Goal: Transaction & Acquisition: Purchase product/service

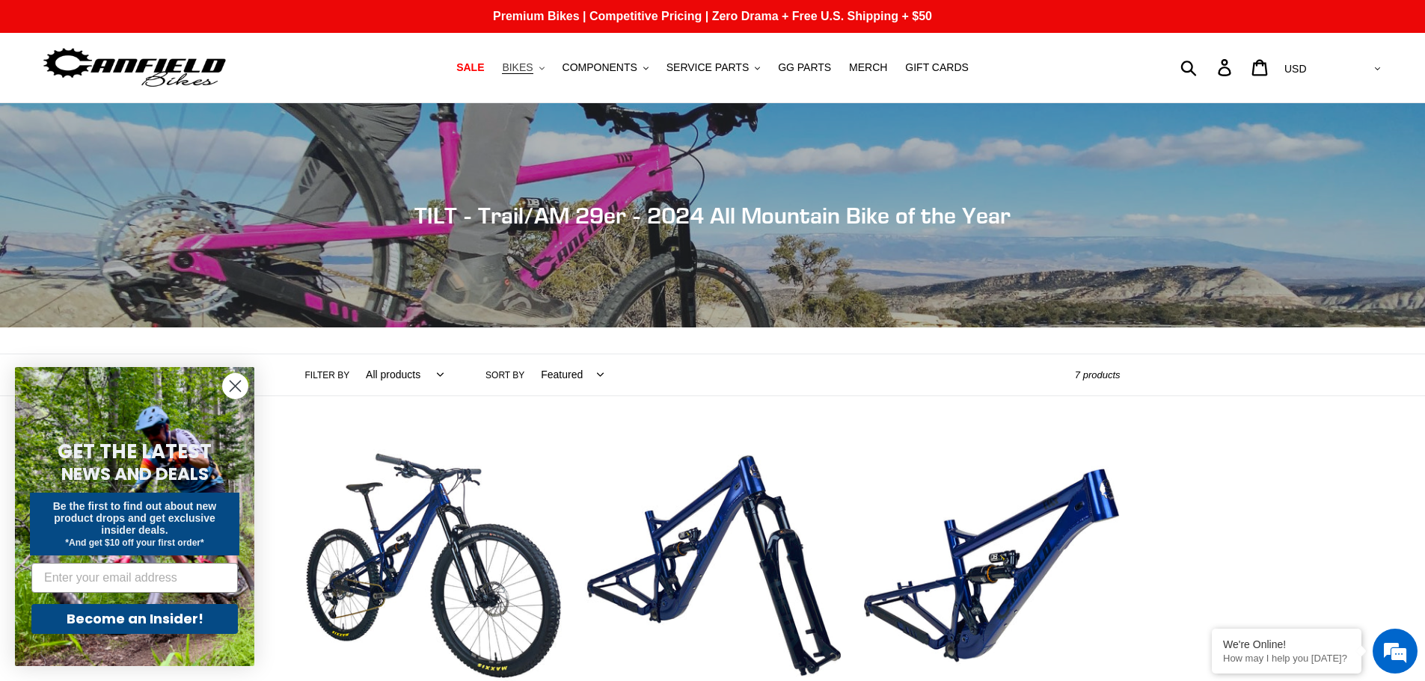
click at [533, 63] on span "BIKES" at bounding box center [517, 67] width 31 height 13
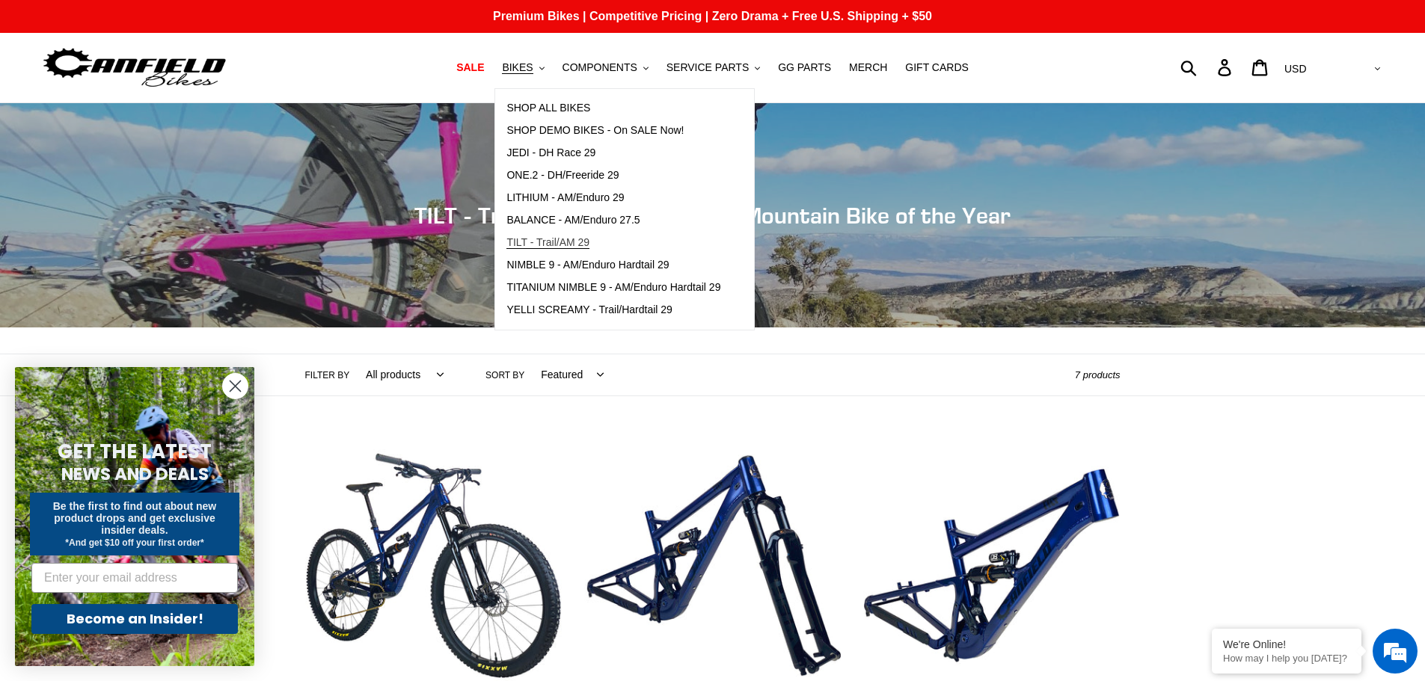
click at [548, 248] on span "TILT - Trail/AM 29" at bounding box center [547, 242] width 83 height 13
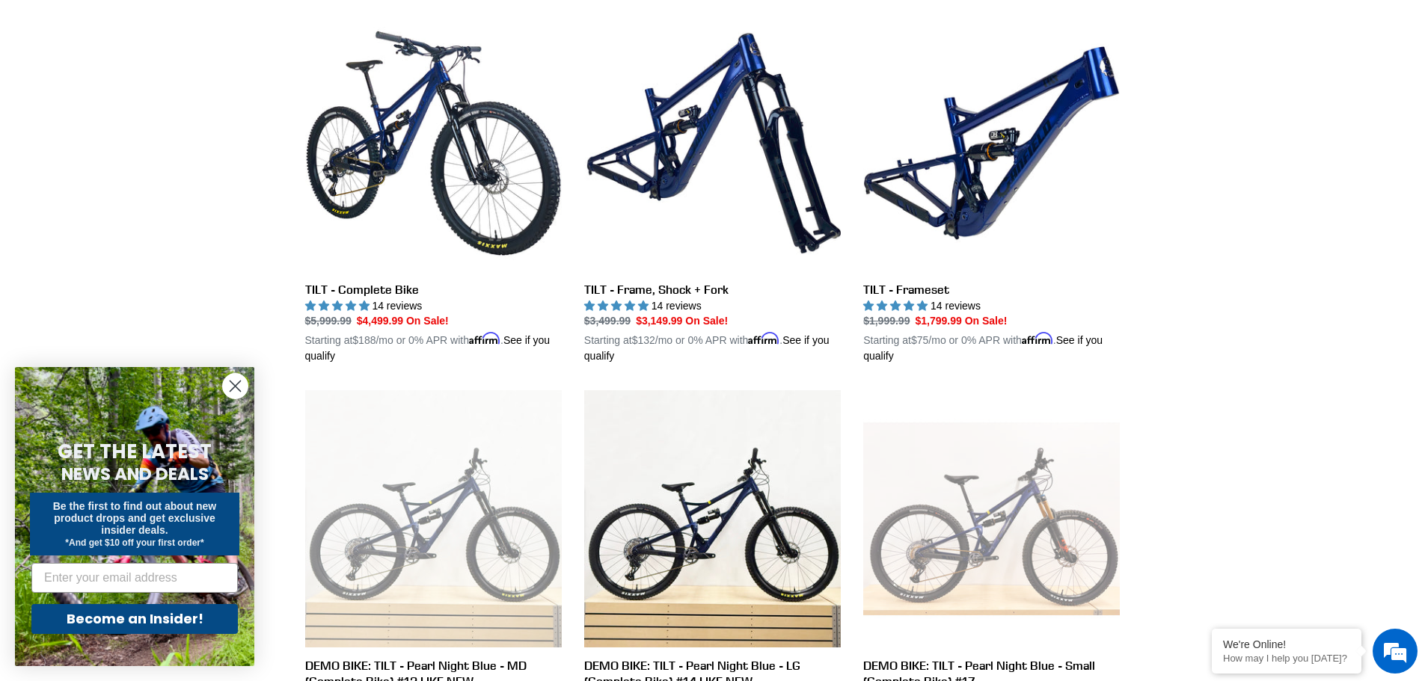
scroll to position [449, 0]
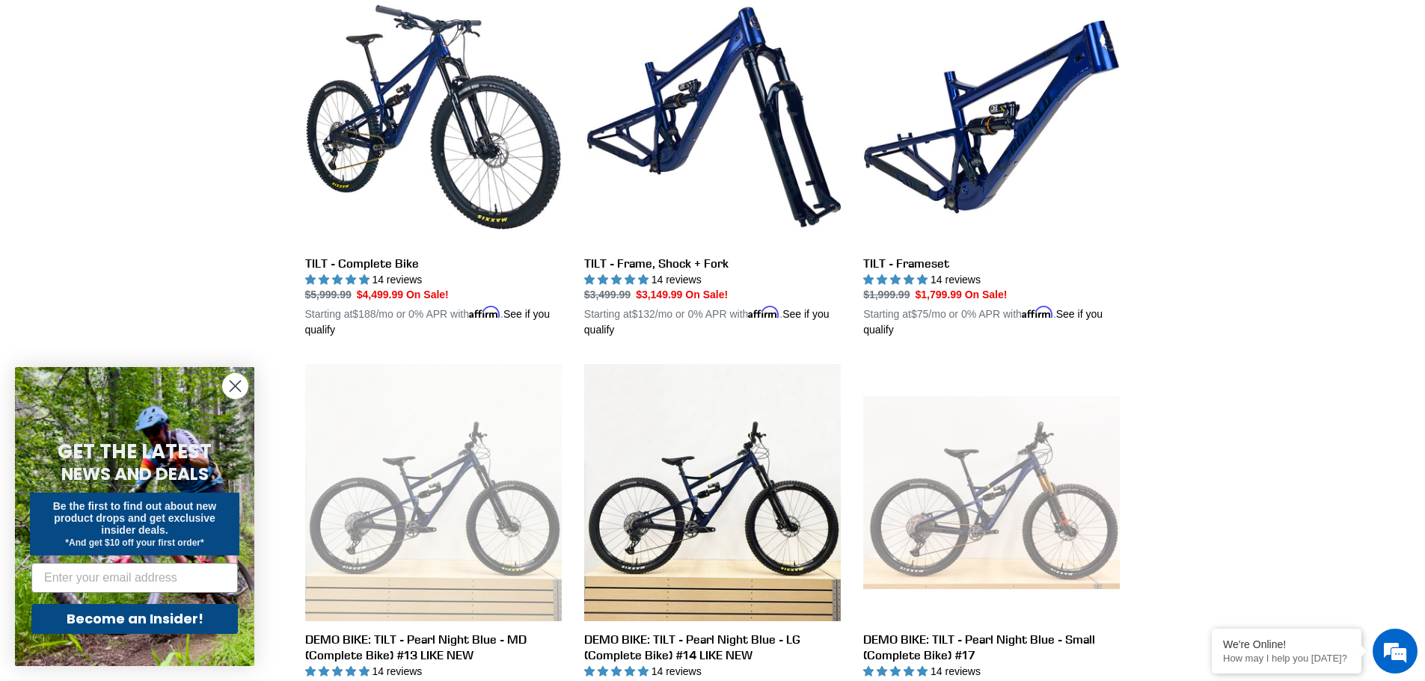
click at [231, 390] on icon "Close dialog" at bounding box center [235, 386] width 10 height 10
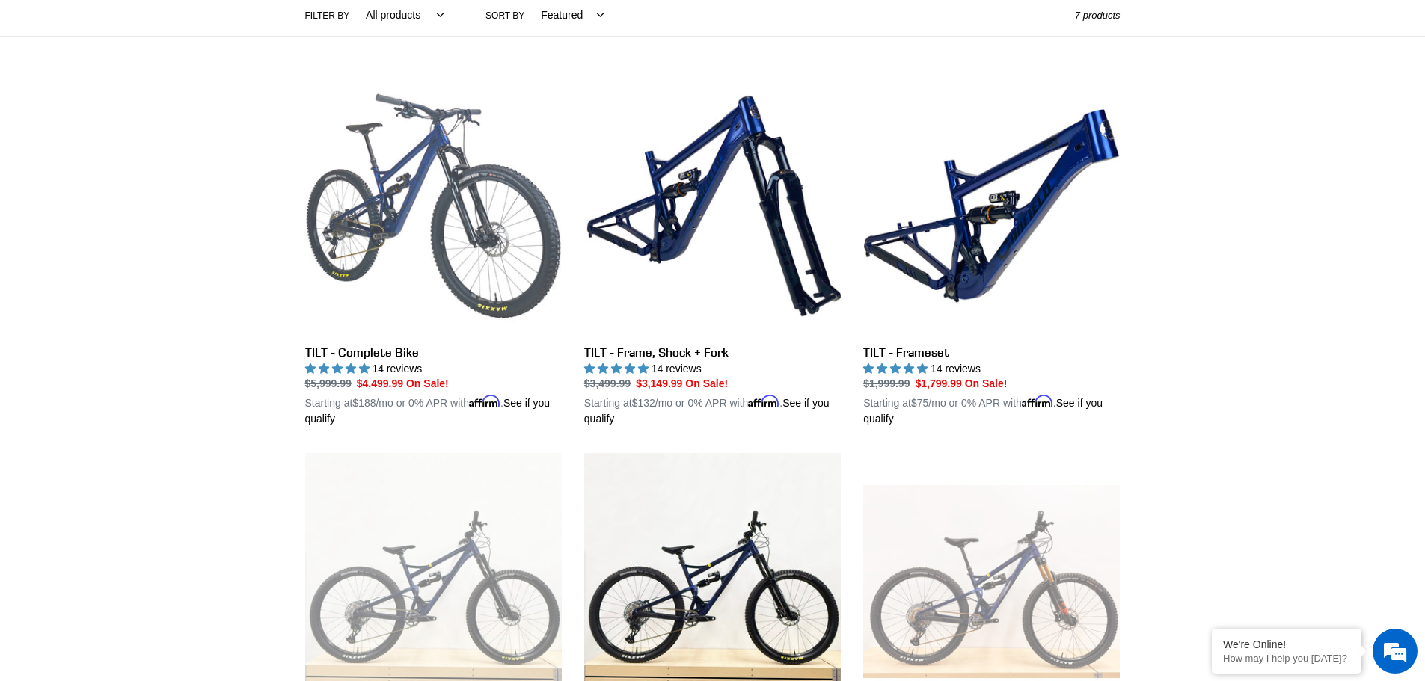
scroll to position [299, 0]
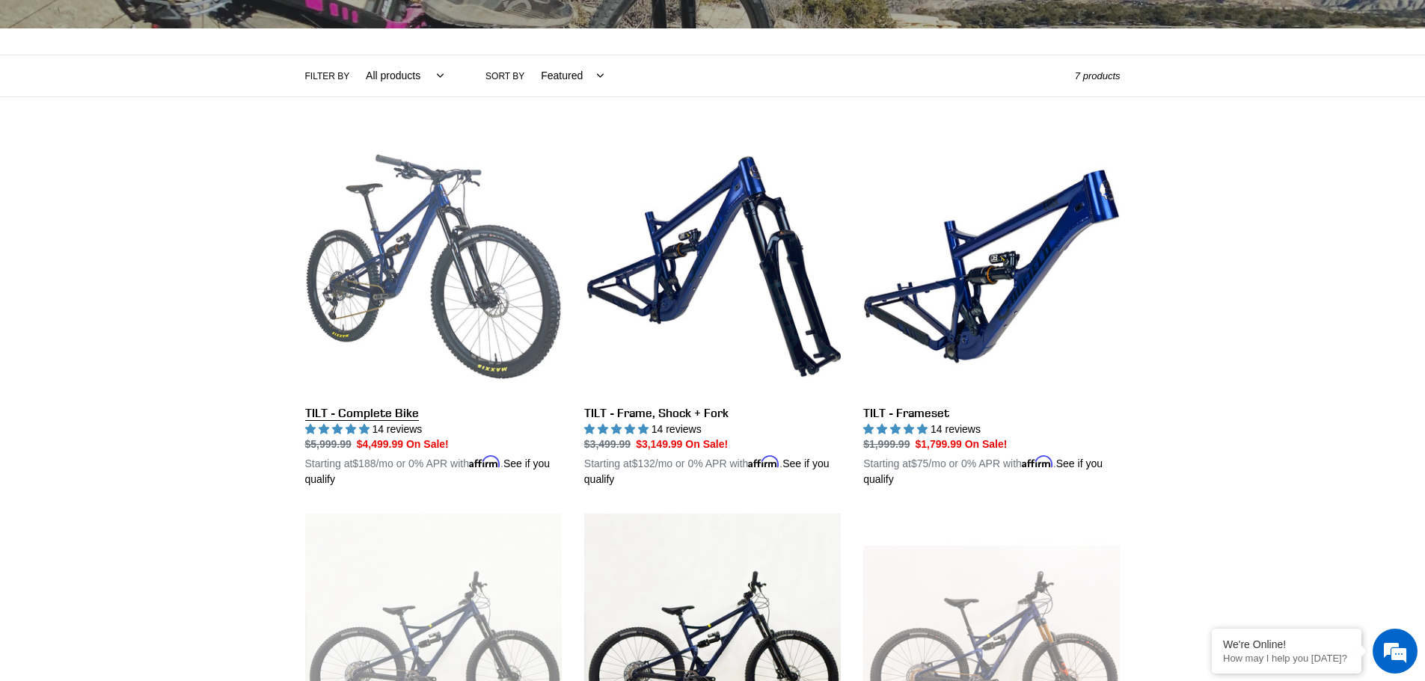
click at [381, 402] on link "TILT - Complete Bike" at bounding box center [433, 313] width 257 height 350
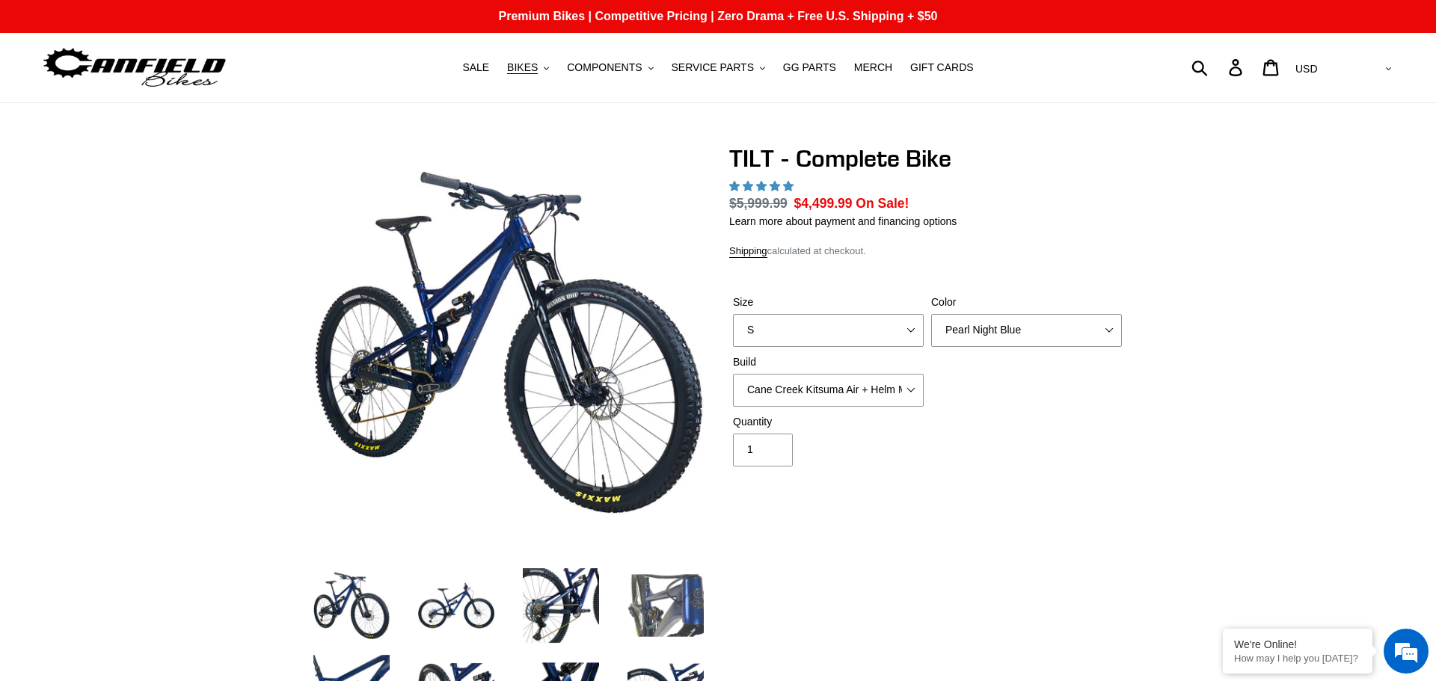
click at [655, 565] on img at bounding box center [666, 606] width 82 height 82
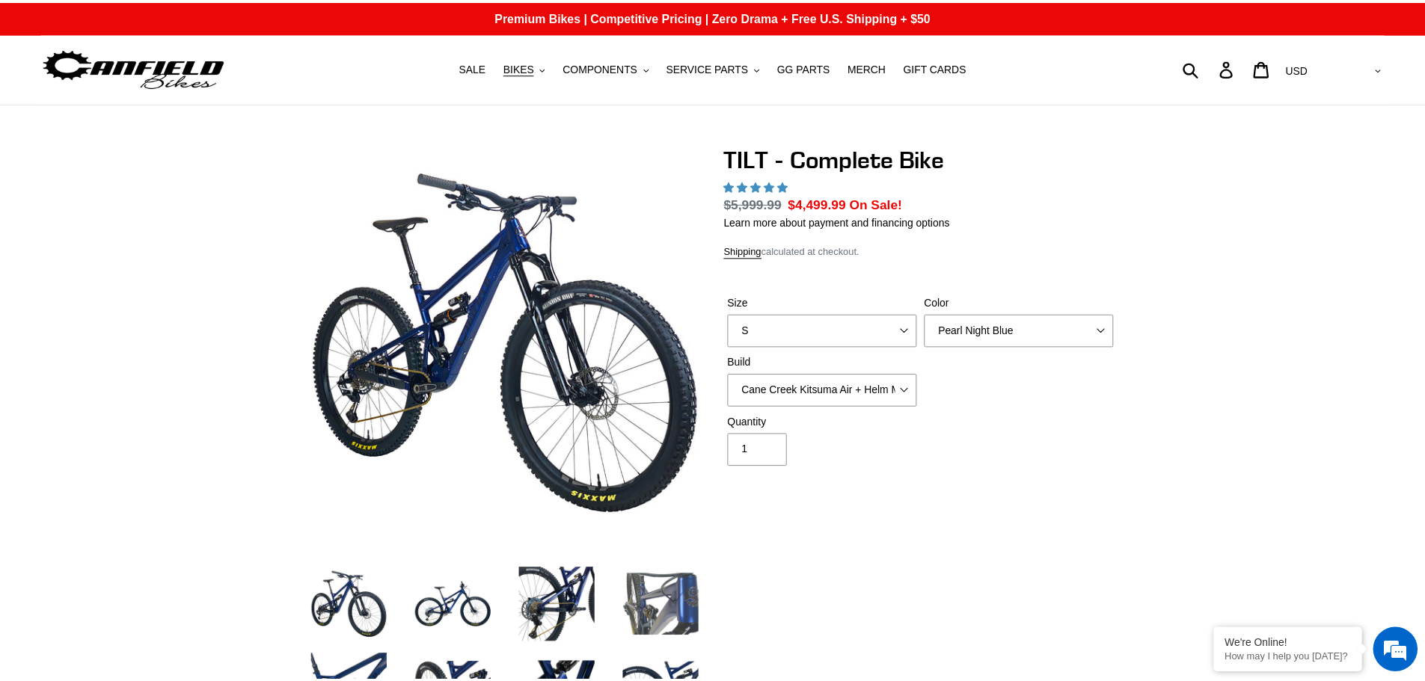
scroll to position [224, 0]
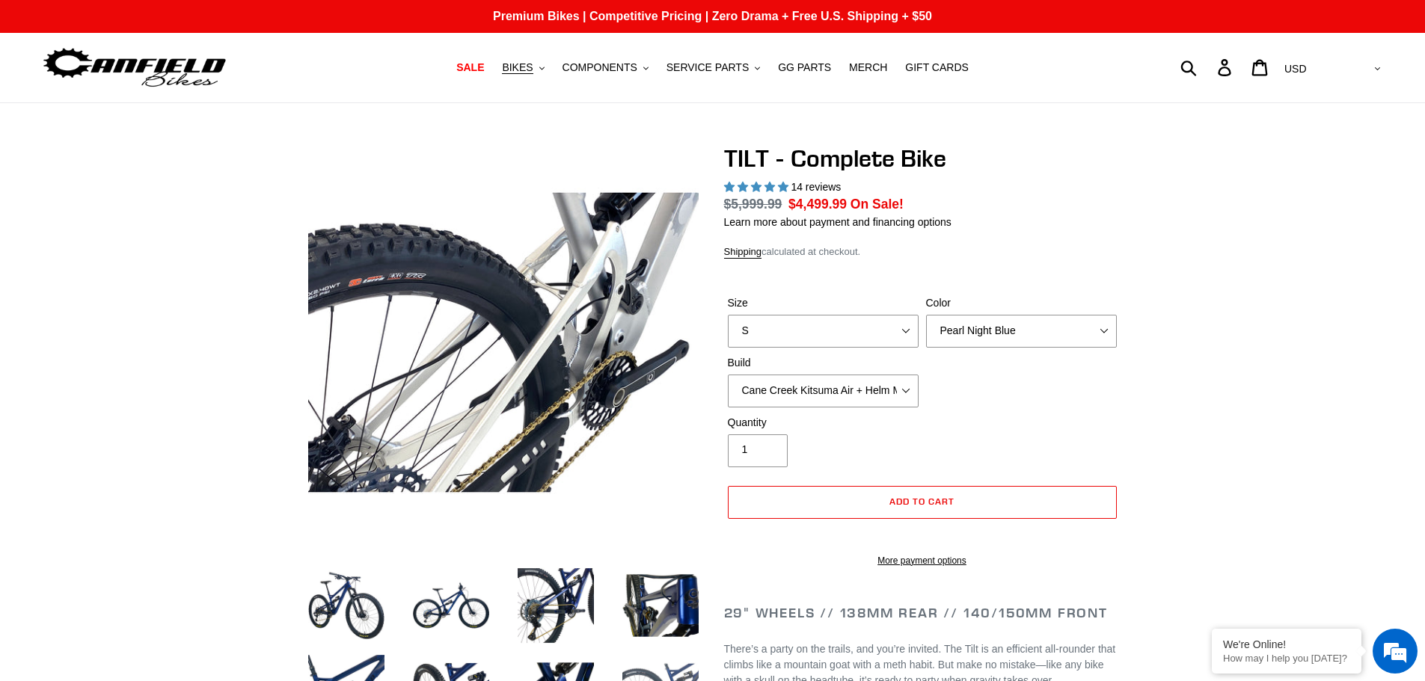
select select "highest-rating"
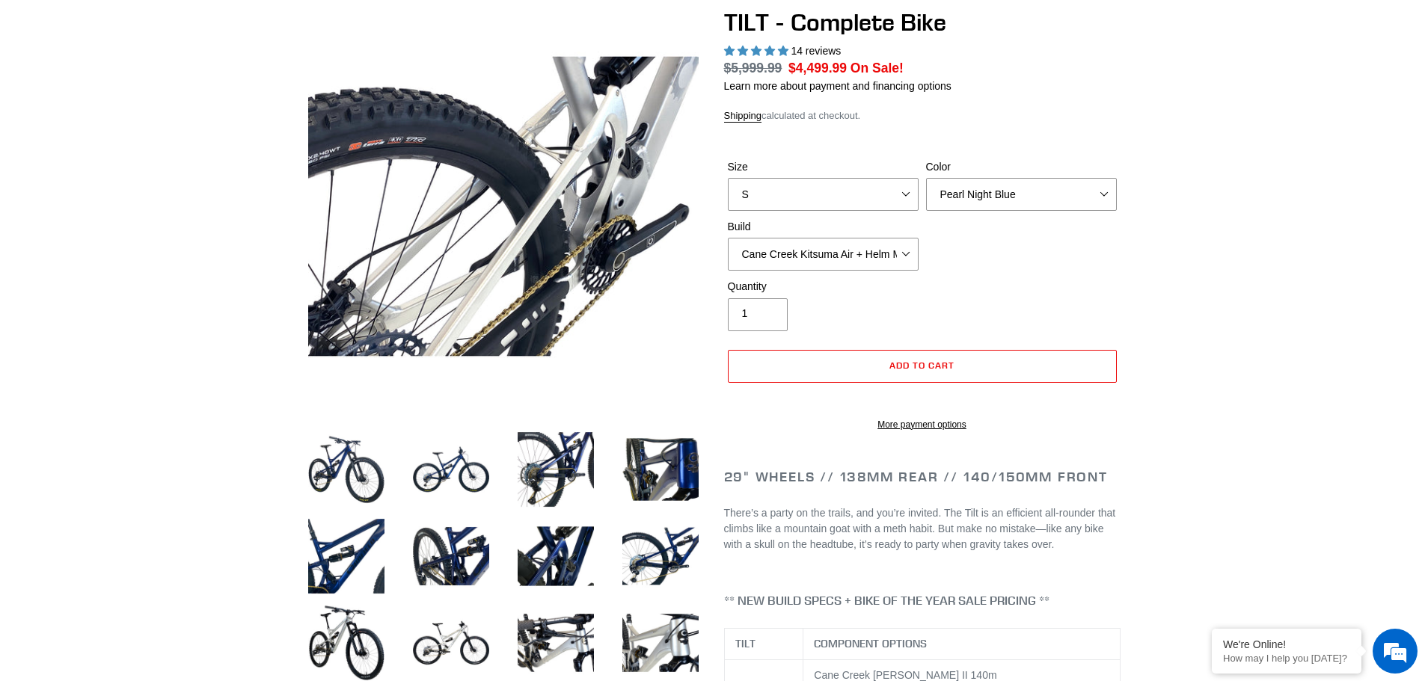
scroll to position [299, 0]
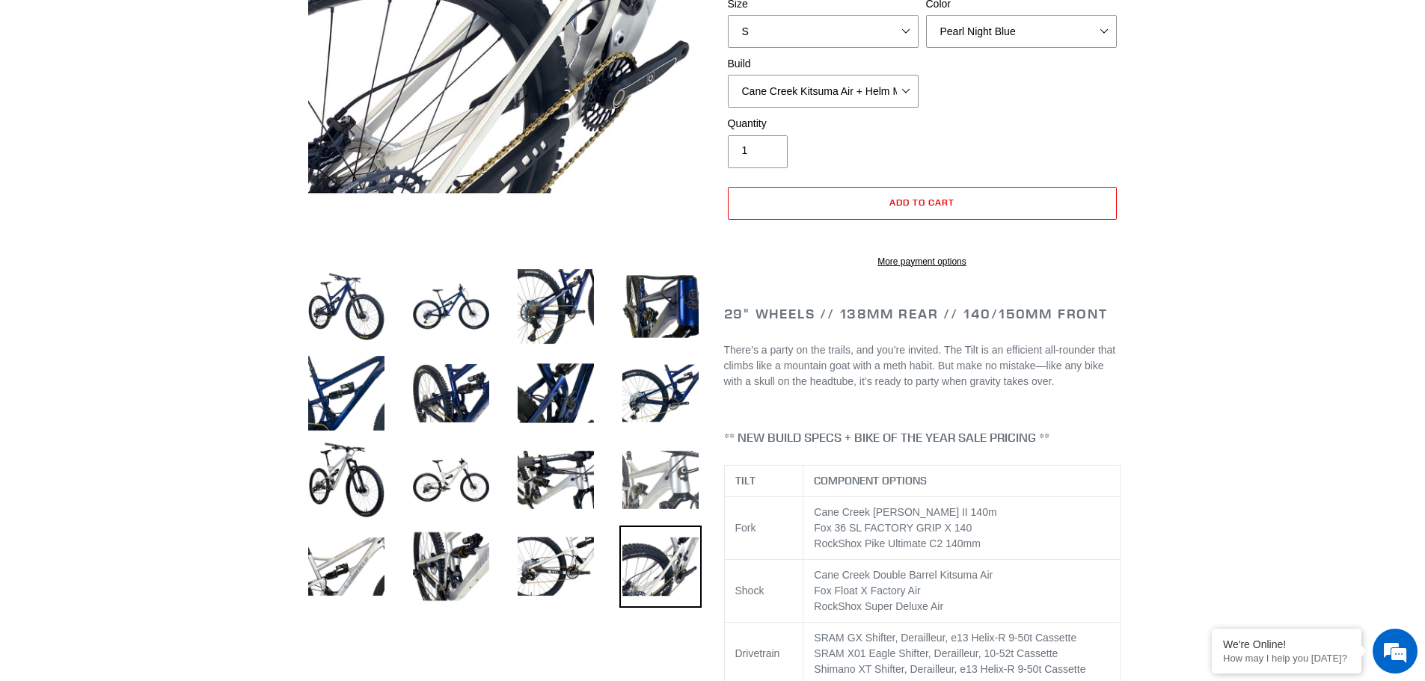
click at [672, 487] on img at bounding box center [660, 480] width 82 height 82
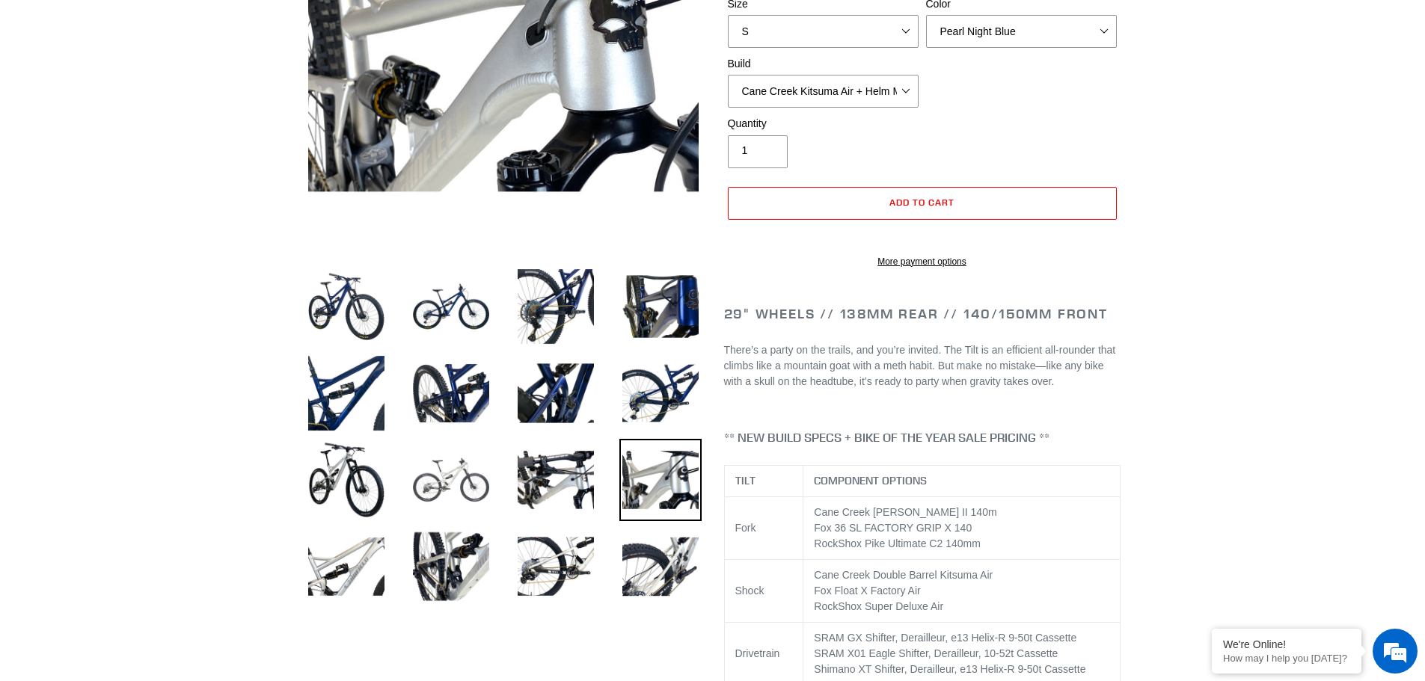
click at [459, 481] on img at bounding box center [451, 480] width 82 height 82
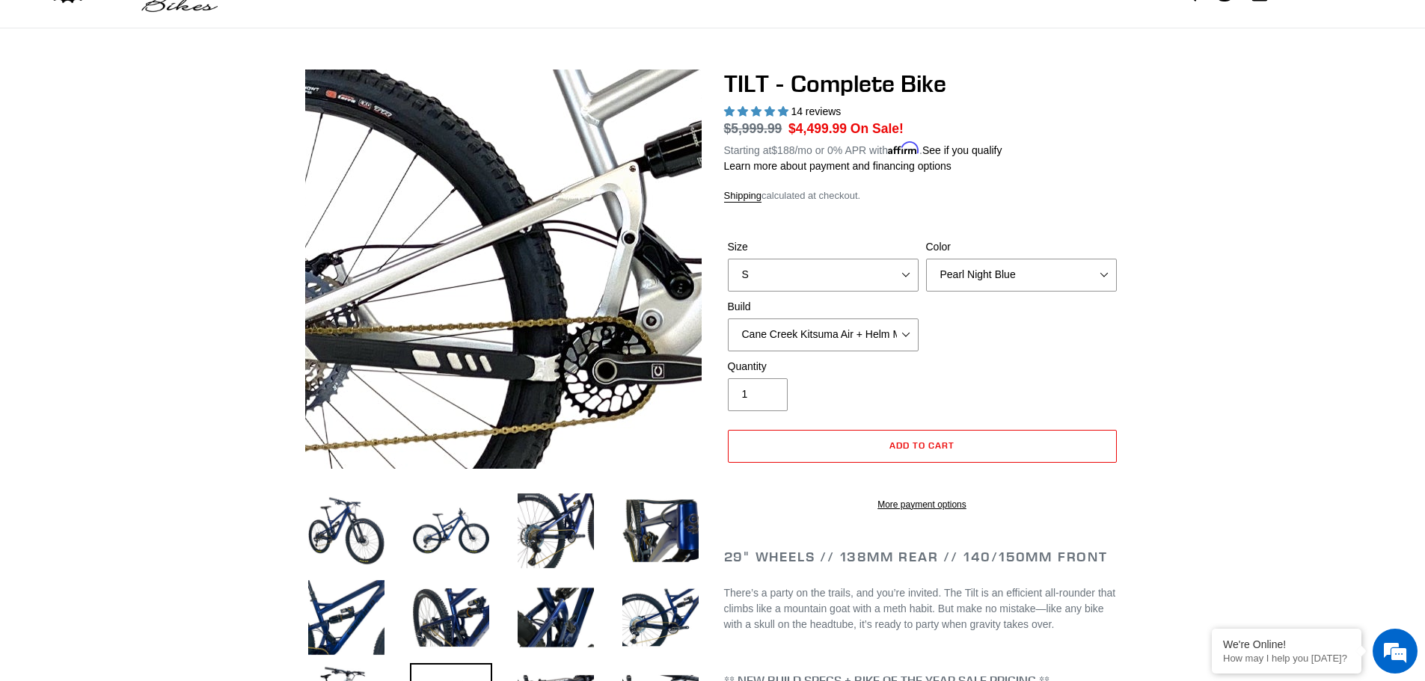
scroll to position [0, 0]
